Goal: Task Accomplishment & Management: Use online tool/utility

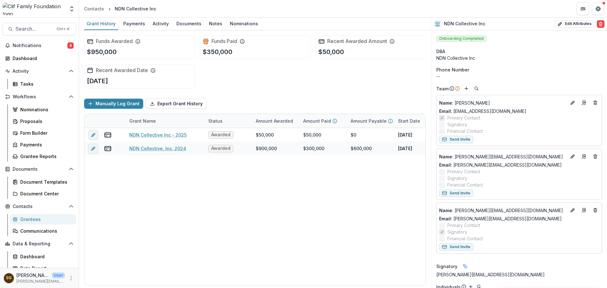
scroll to position [342, 0]
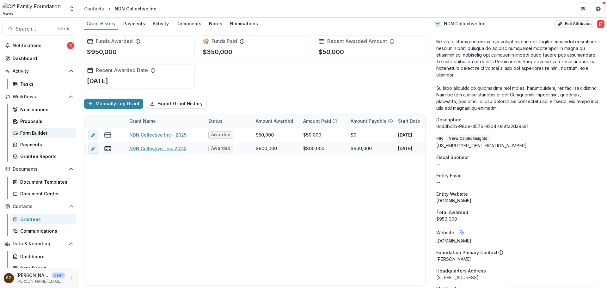
click at [42, 136] on div "Form Builder" at bounding box center [45, 133] width 51 height 7
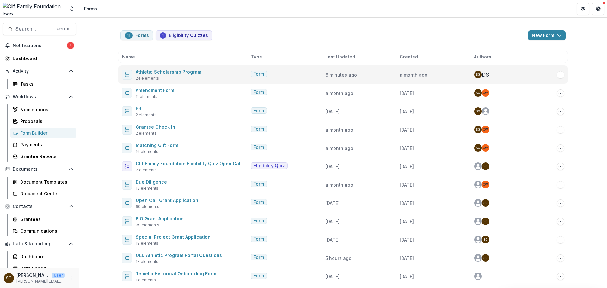
click at [152, 70] on link "Athletic Scholarship Program" at bounding box center [169, 71] width 66 height 5
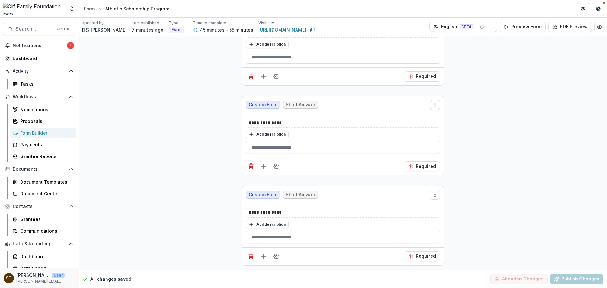
scroll to position [3315, 0]
click at [37, 135] on div "Form Builder" at bounding box center [45, 133] width 51 height 7
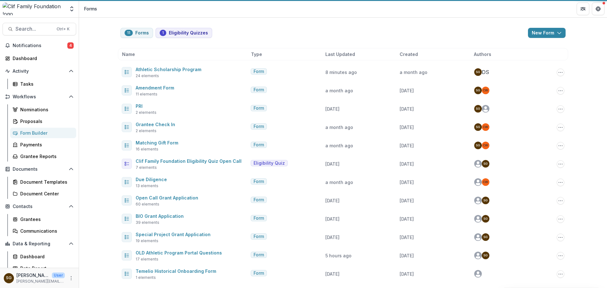
scroll to position [3, 0]
